Goal: Transaction & Acquisition: Purchase product/service

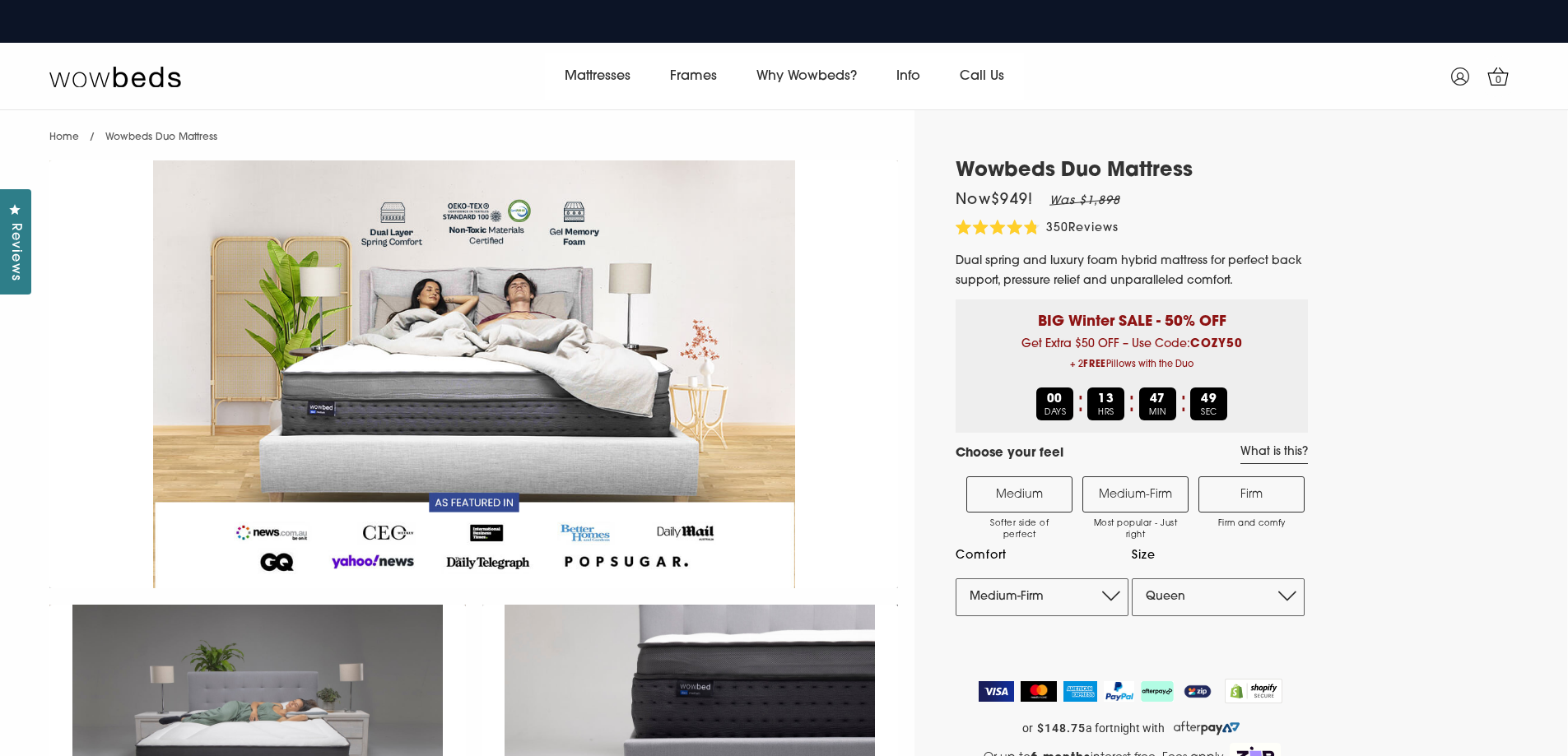
select select "Queen"
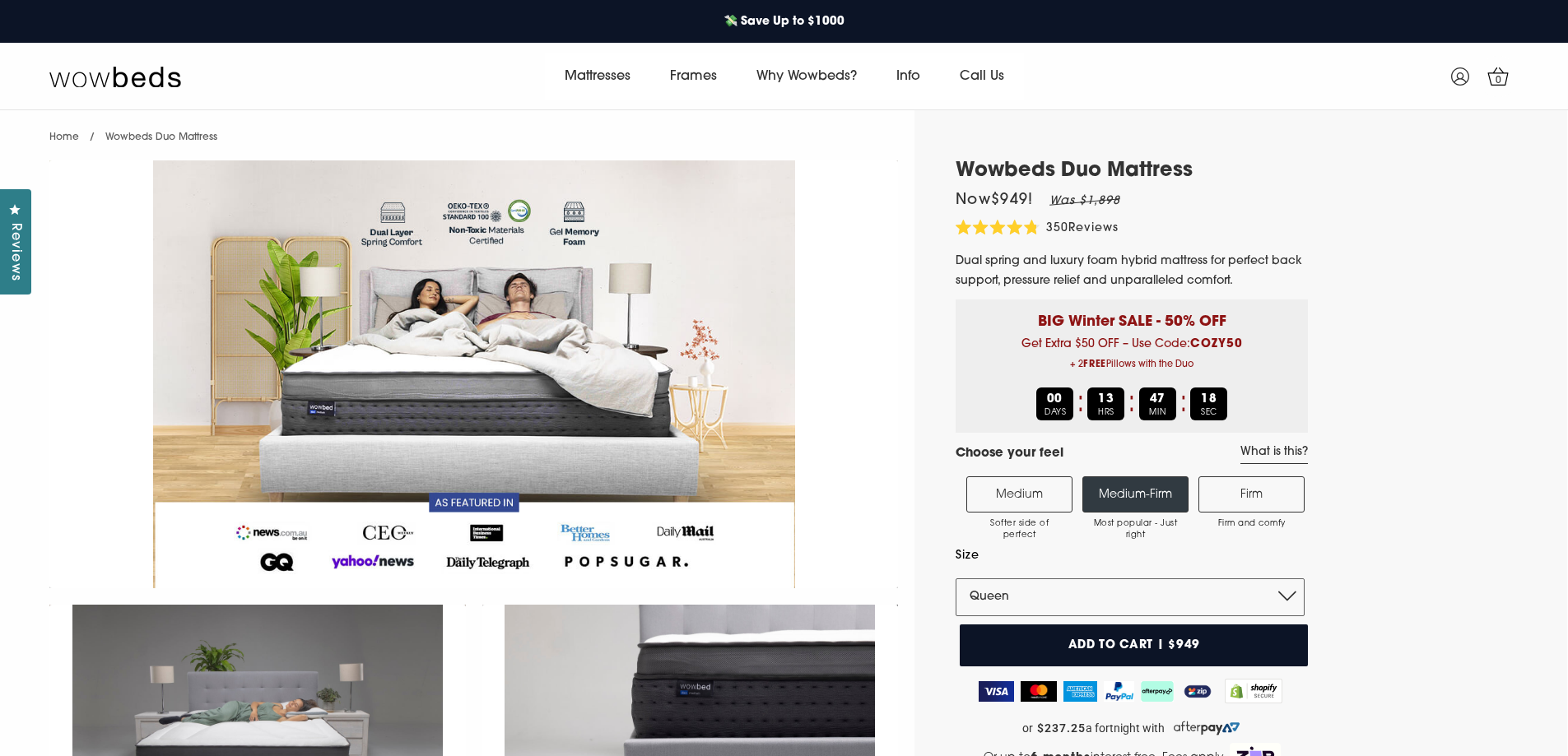
click at [1025, 488] on label "Medium Softer side of perfect" at bounding box center [1020, 494] width 106 height 36
click at [0, 0] on input "Medium Softer side of perfect" at bounding box center [0, 0] width 0 height 0
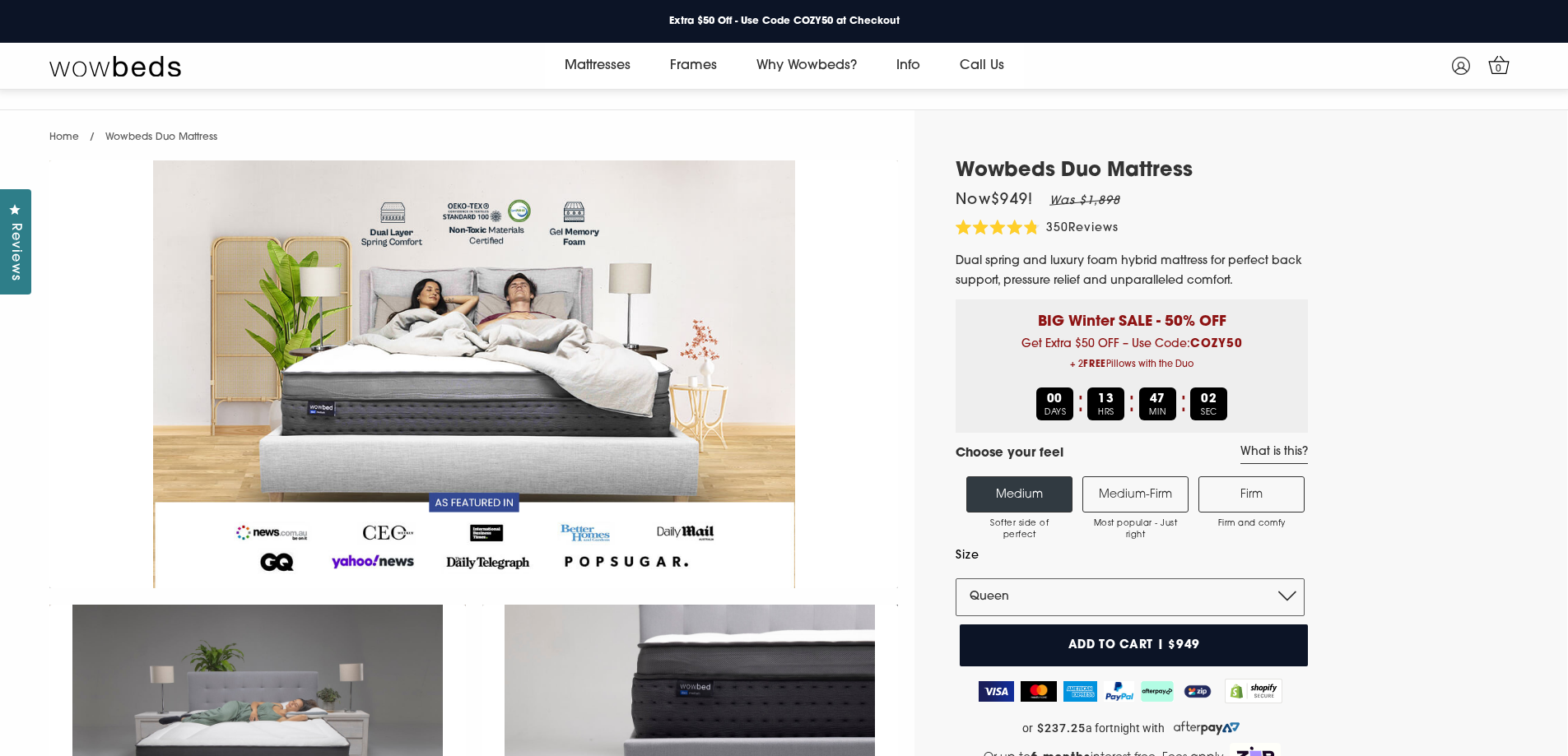
scroll to position [82, 0]
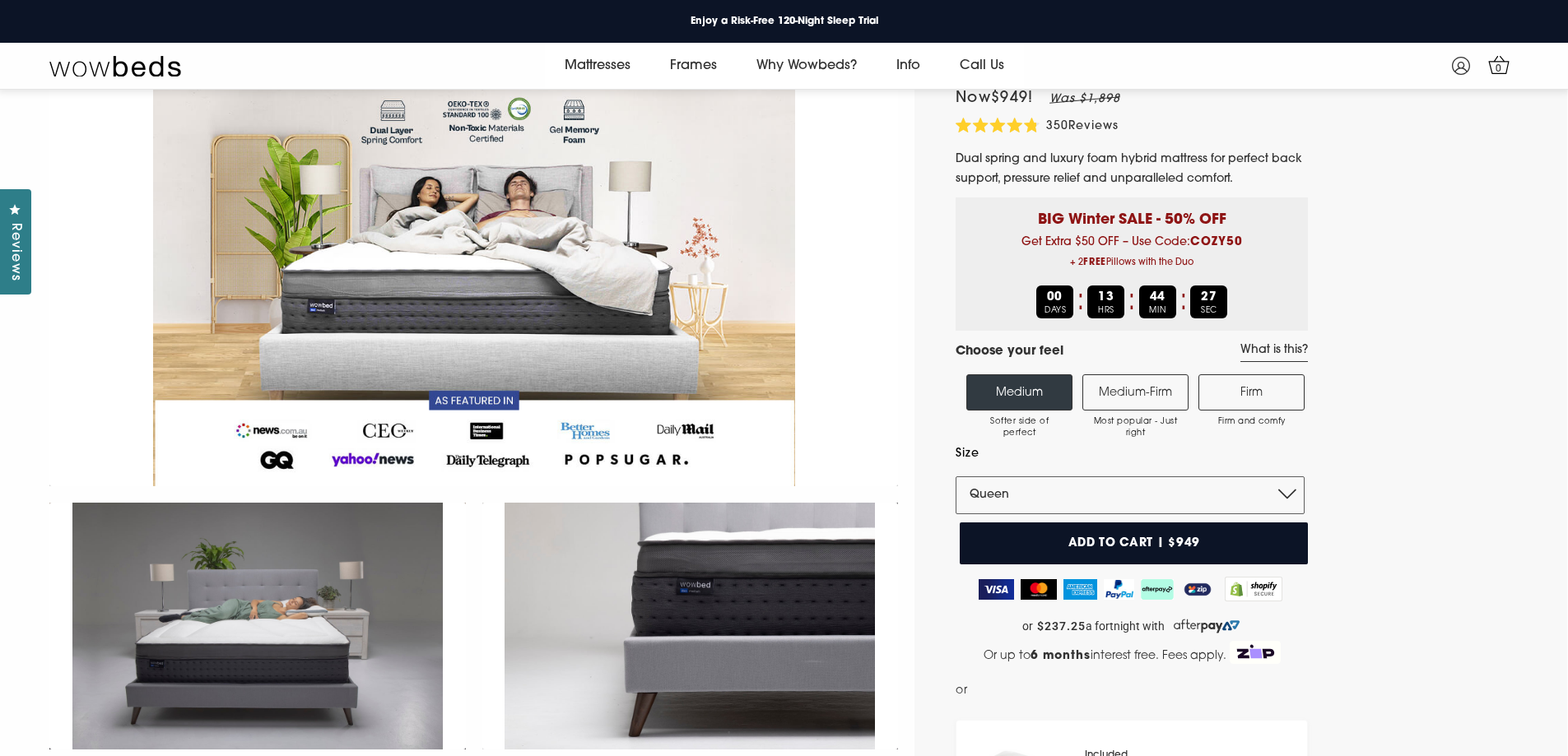
click at [1147, 396] on label "Medium-Firm Most popular - Just right" at bounding box center [1135, 392] width 106 height 36
click at [0, 0] on input "Medium-Firm Most popular - Just right" at bounding box center [0, 0] width 0 height 0
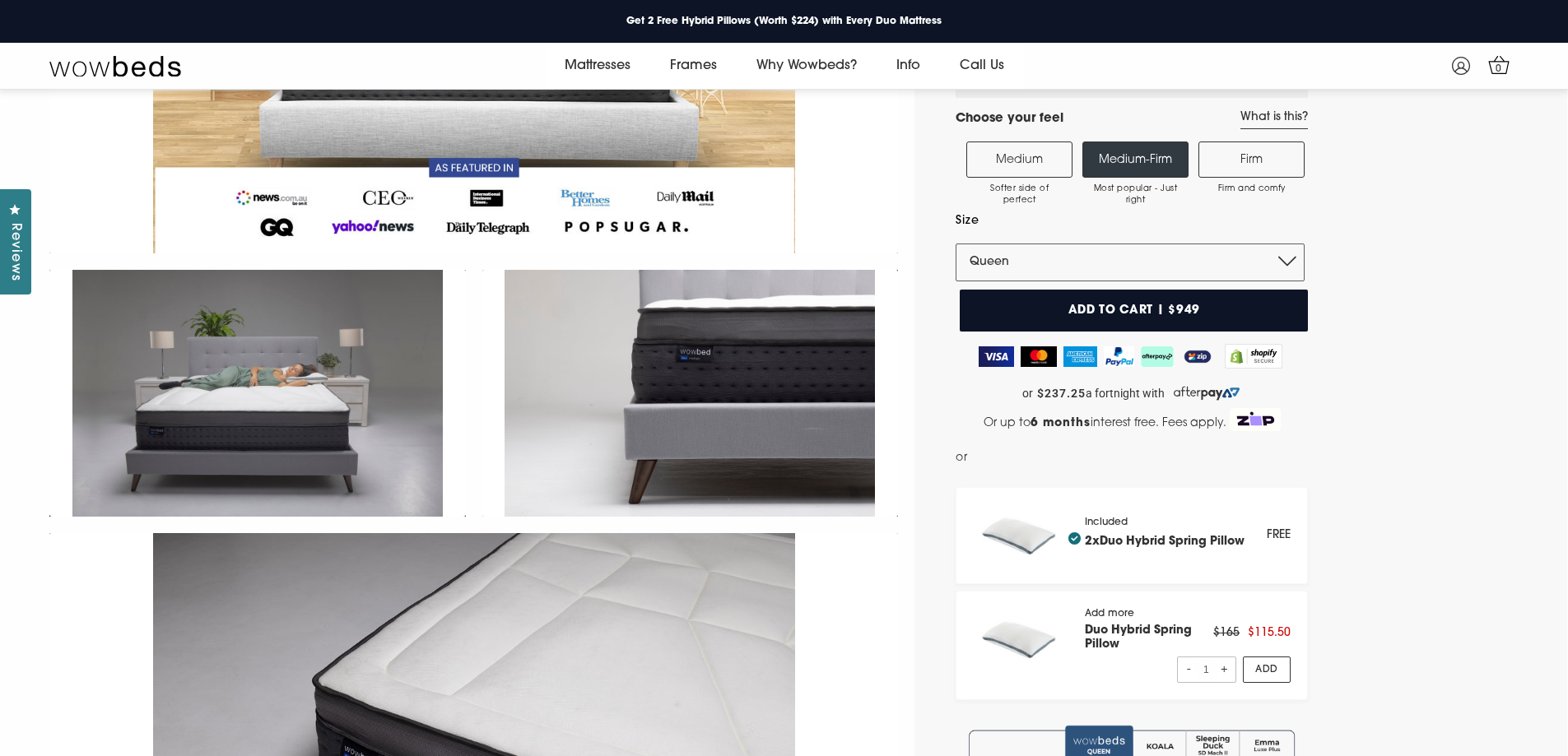
scroll to position [309, 0]
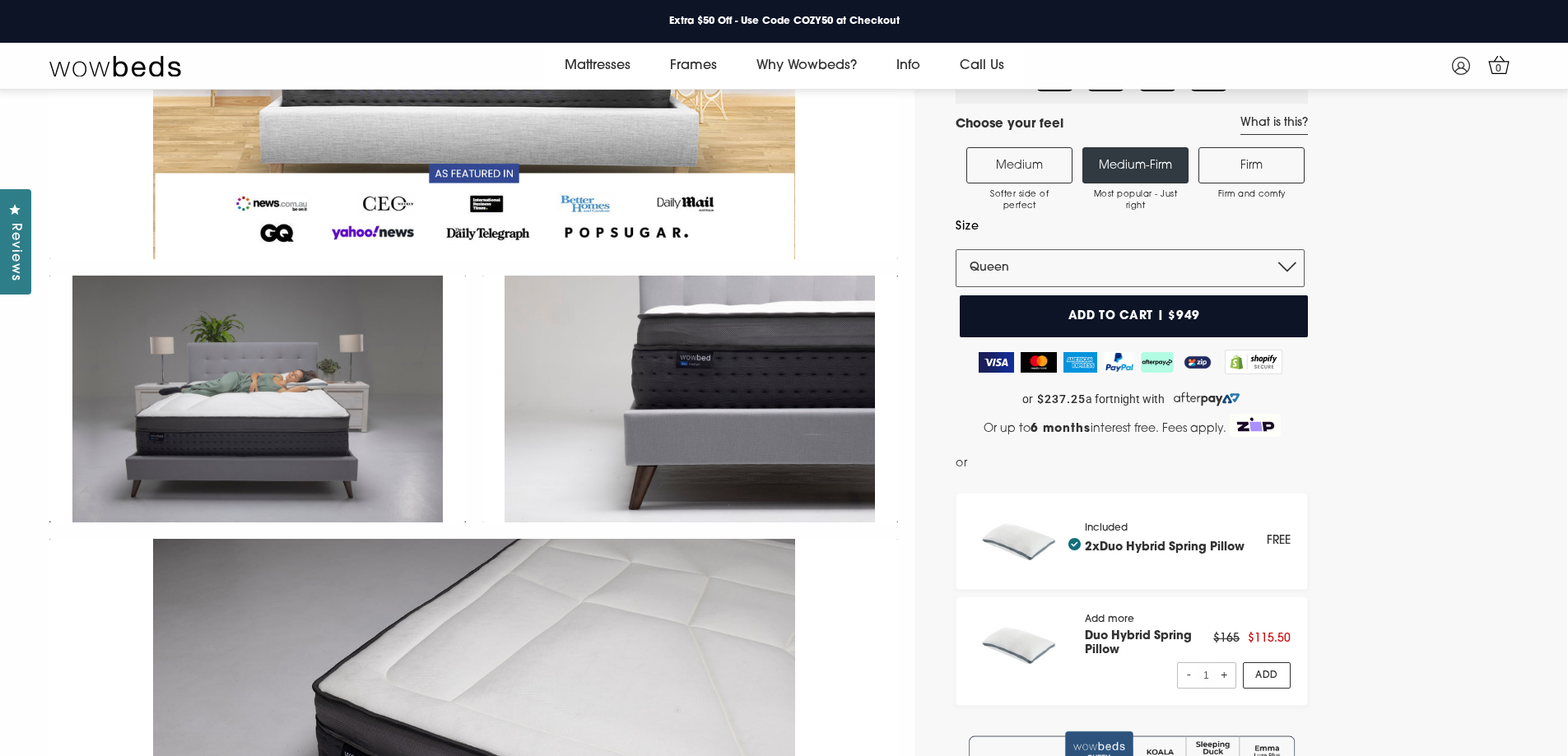
click at [1097, 315] on button "Add to cart | $949" at bounding box center [1134, 317] width 348 height 42
click at [1494, 67] on span "1" at bounding box center [1498, 68] width 16 height 16
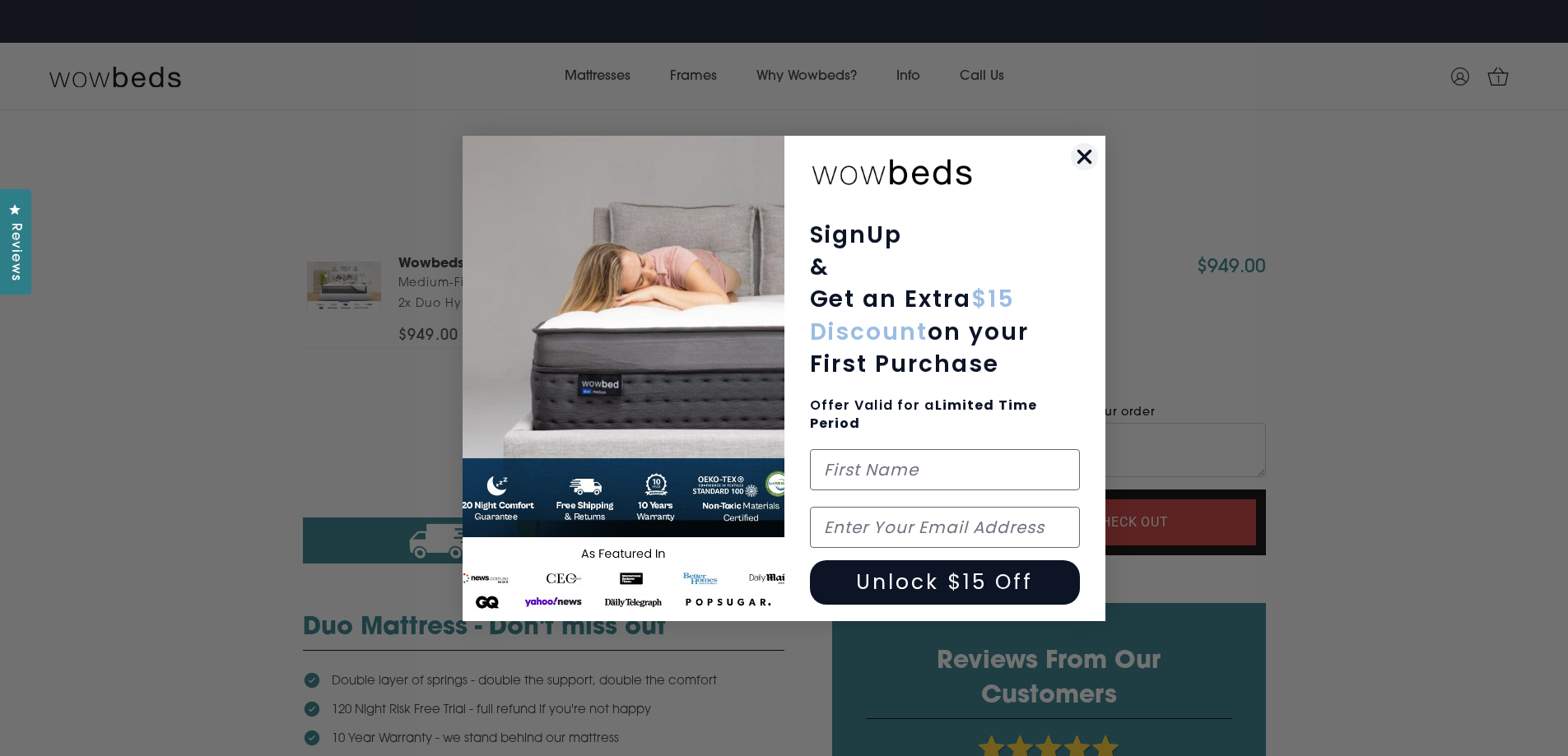
click at [1083, 154] on icon "Close dialog" at bounding box center [1085, 156] width 12 height 12
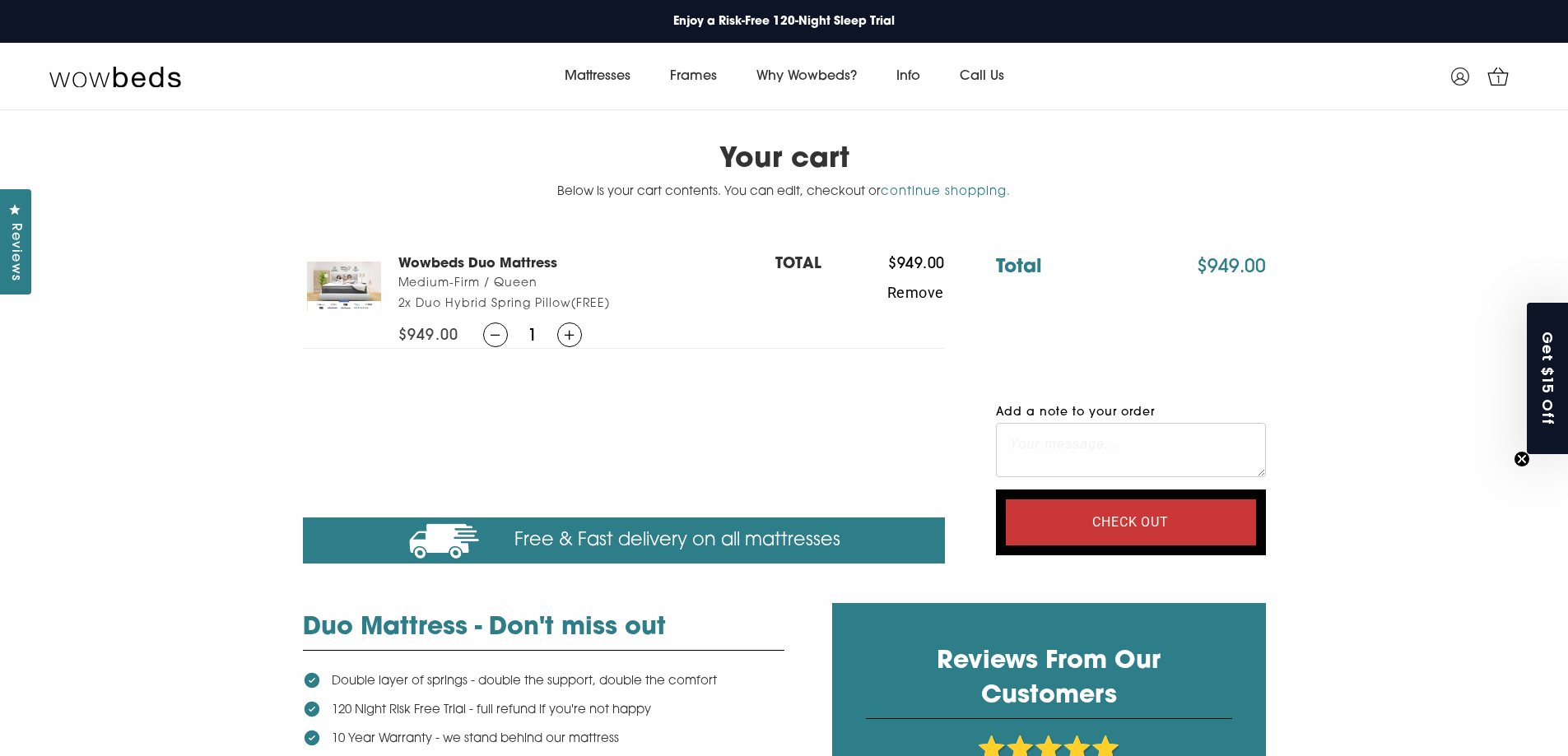
click at [1026, 452] on textarea "Add a note to your order" at bounding box center [1131, 450] width 270 height 54
click at [1019, 455] on textarea "Add a note to your order" at bounding box center [1131, 450] width 270 height 54
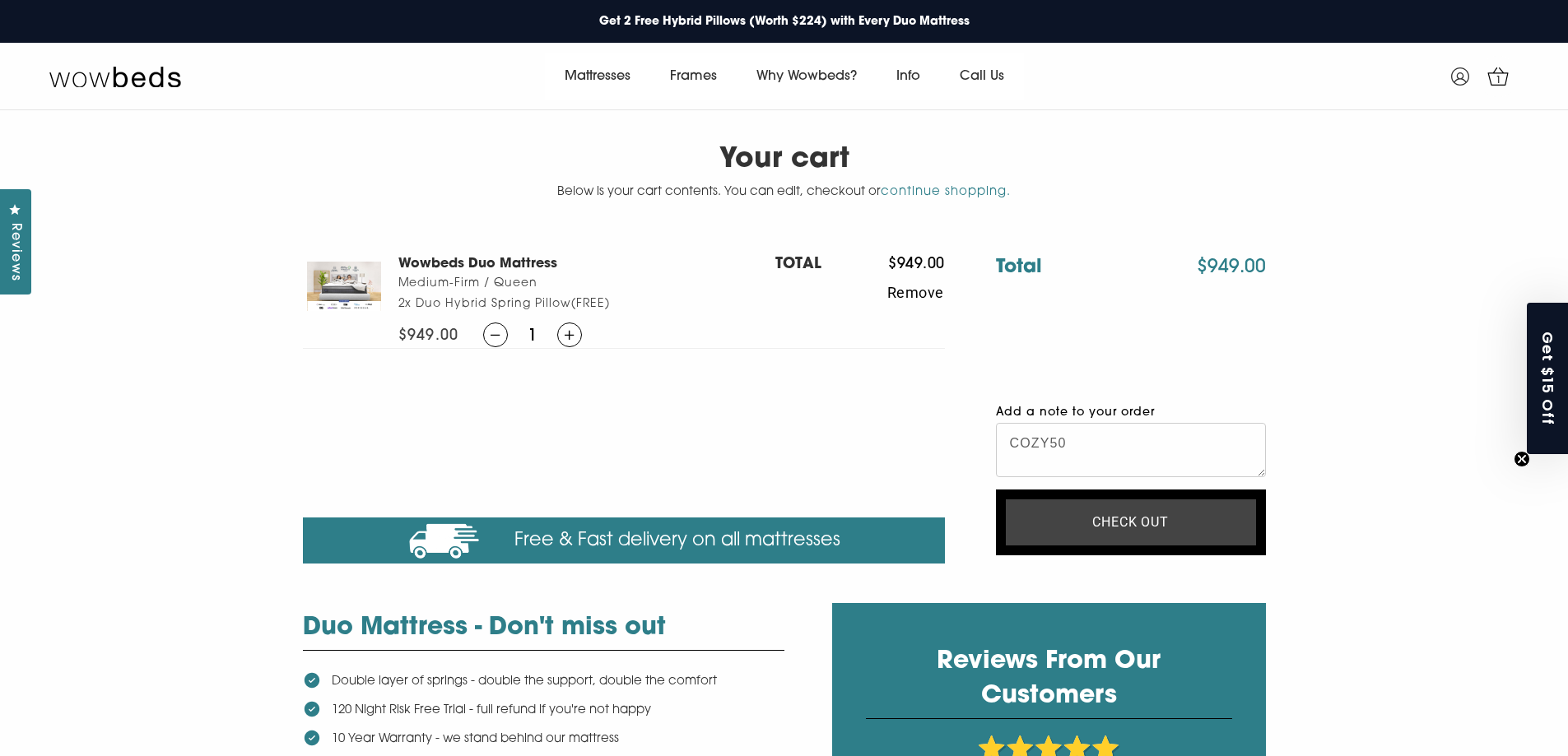
type textarea "COZY50"
click at [1107, 527] on input "Check out" at bounding box center [1130, 522] width 250 height 46
